Goal: Task Accomplishment & Management: Manage account settings

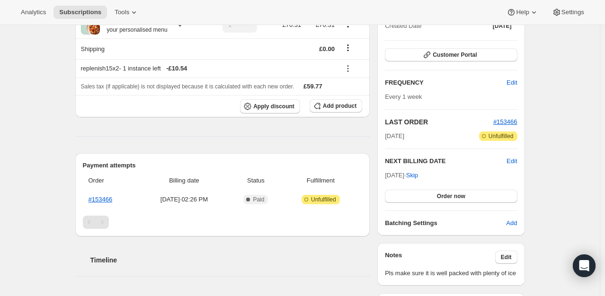
scroll to position [13, 0]
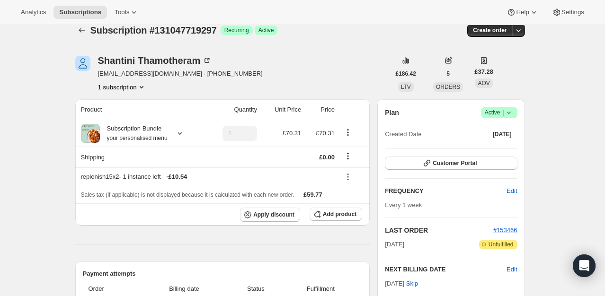
click at [519, 118] on div "Plan Success Active | Created Date [DATE] Customer Portal FREQUENCY Edit Every …" at bounding box center [450, 221] width 147 height 245
click at [513, 113] on icon at bounding box center [508, 112] width 9 height 9
click at [502, 141] on button "Cancel subscription" at bounding box center [501, 147] width 59 height 15
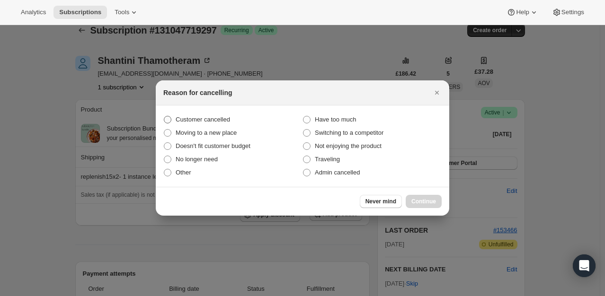
click at [209, 124] on label "Customer cancelled" at bounding box center [232, 119] width 139 height 13
click at [164, 116] on input "Customer cancelled" at bounding box center [164, 116] width 0 height 0
radio input "true"
click at [430, 194] on div "Never mind Continue" at bounding box center [302, 201] width 293 height 29
click at [430, 207] on button "Continue" at bounding box center [423, 201] width 36 height 13
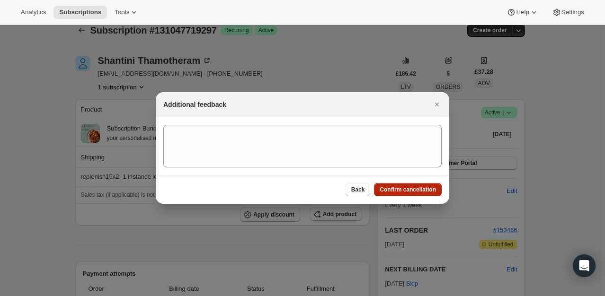
click at [421, 193] on span "Confirm cancellation" at bounding box center [407, 190] width 56 height 8
